Goal: Navigation & Orientation: Go to known website

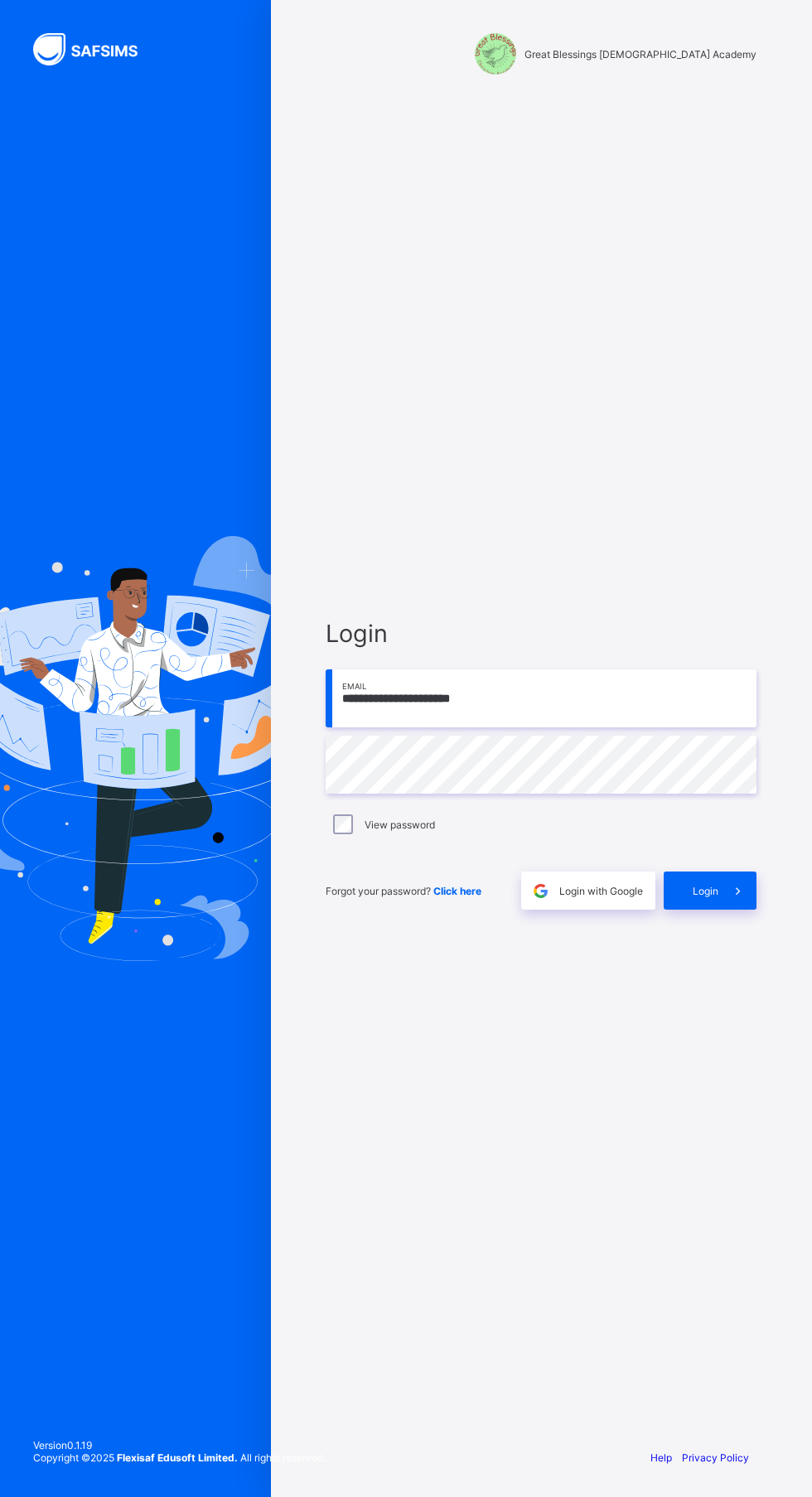
click at [81, 44] on img at bounding box center [95, 49] width 124 height 33
click at [115, 35] on img at bounding box center [95, 49] width 124 height 33
